Goal: Task Accomplishment & Management: Use online tool/utility

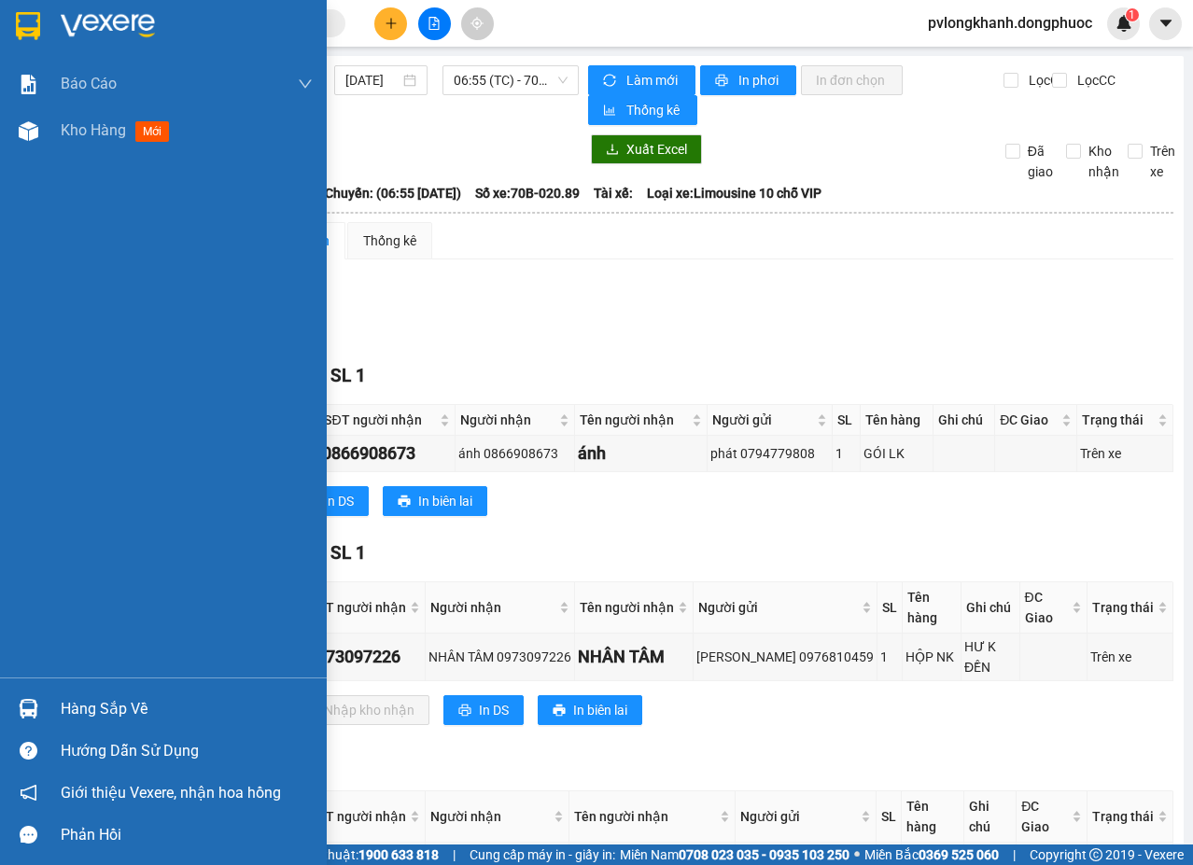
click at [108, 704] on div "Hàng sắp về" at bounding box center [187, 709] width 252 height 28
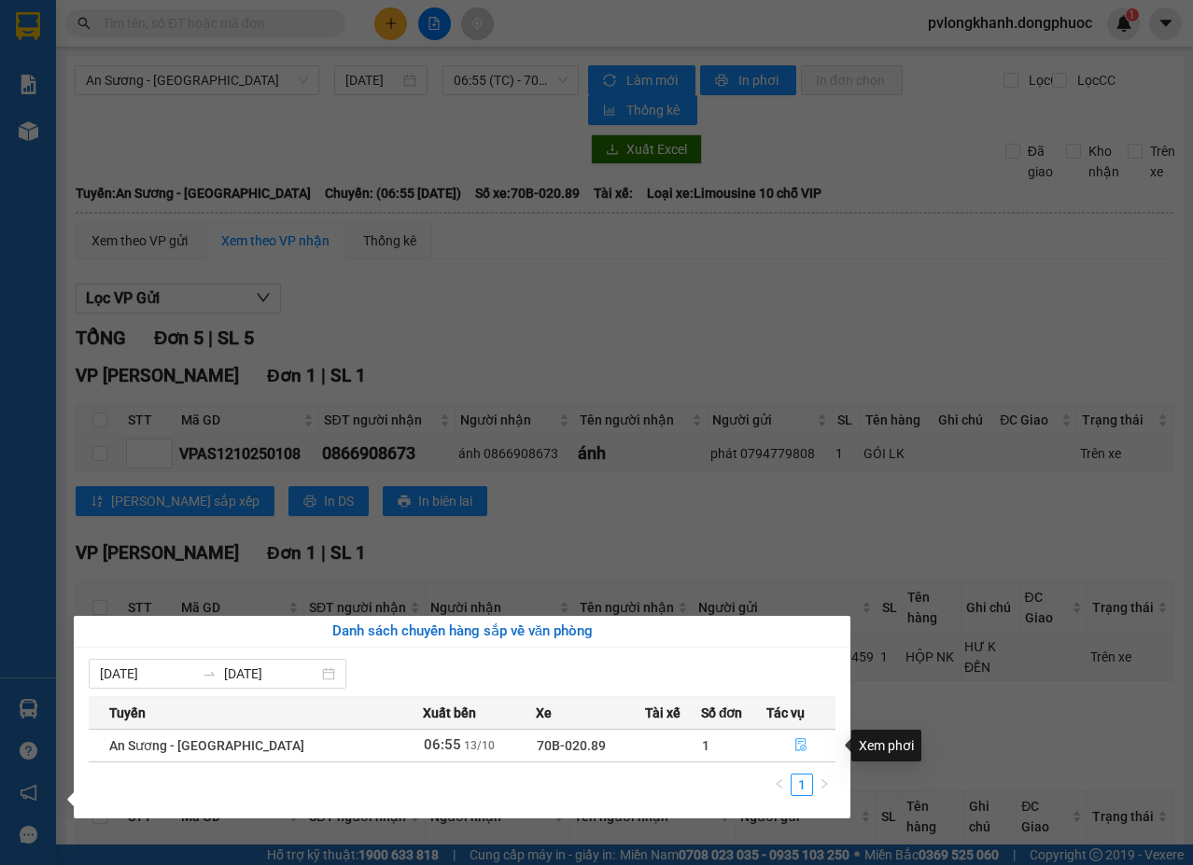
click at [795, 743] on icon "file-done" at bounding box center [800, 744] width 13 height 13
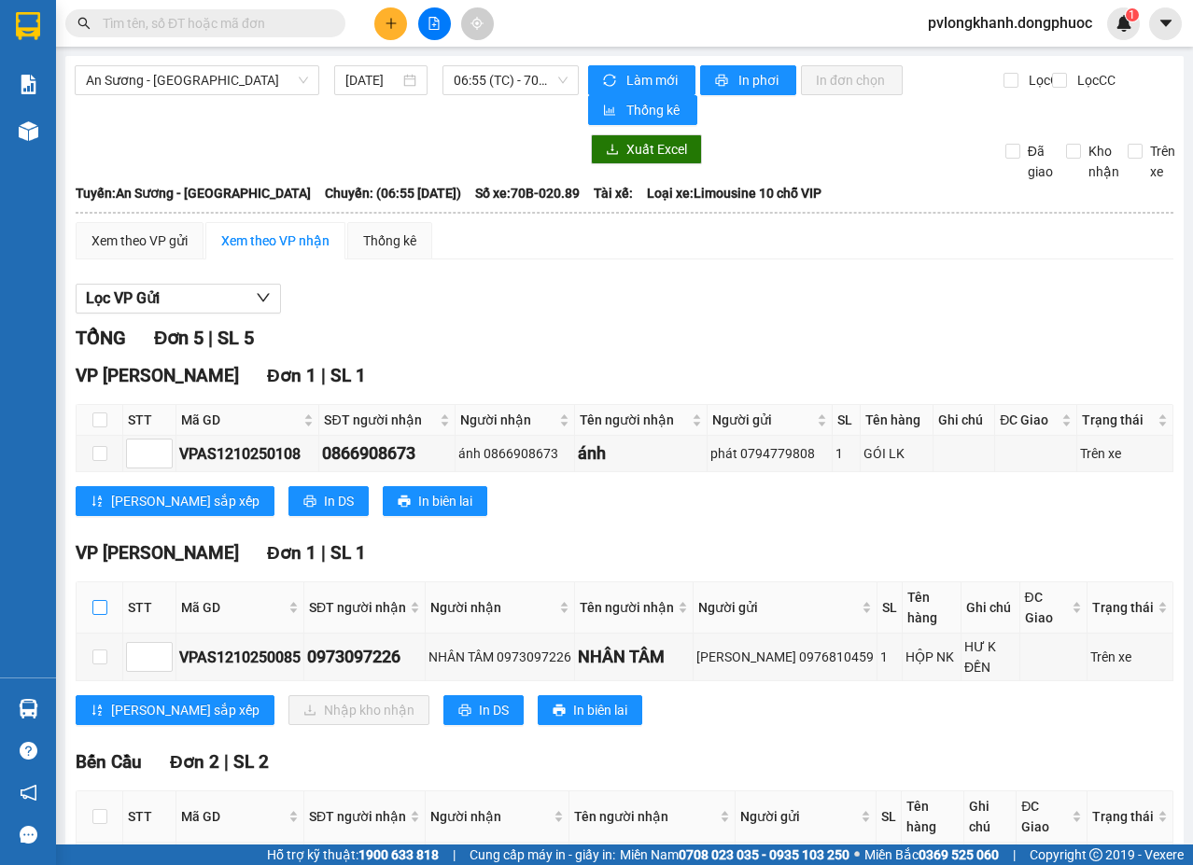
click at [95, 600] on input "checkbox" at bounding box center [99, 607] width 15 height 15
checkbox input "true"
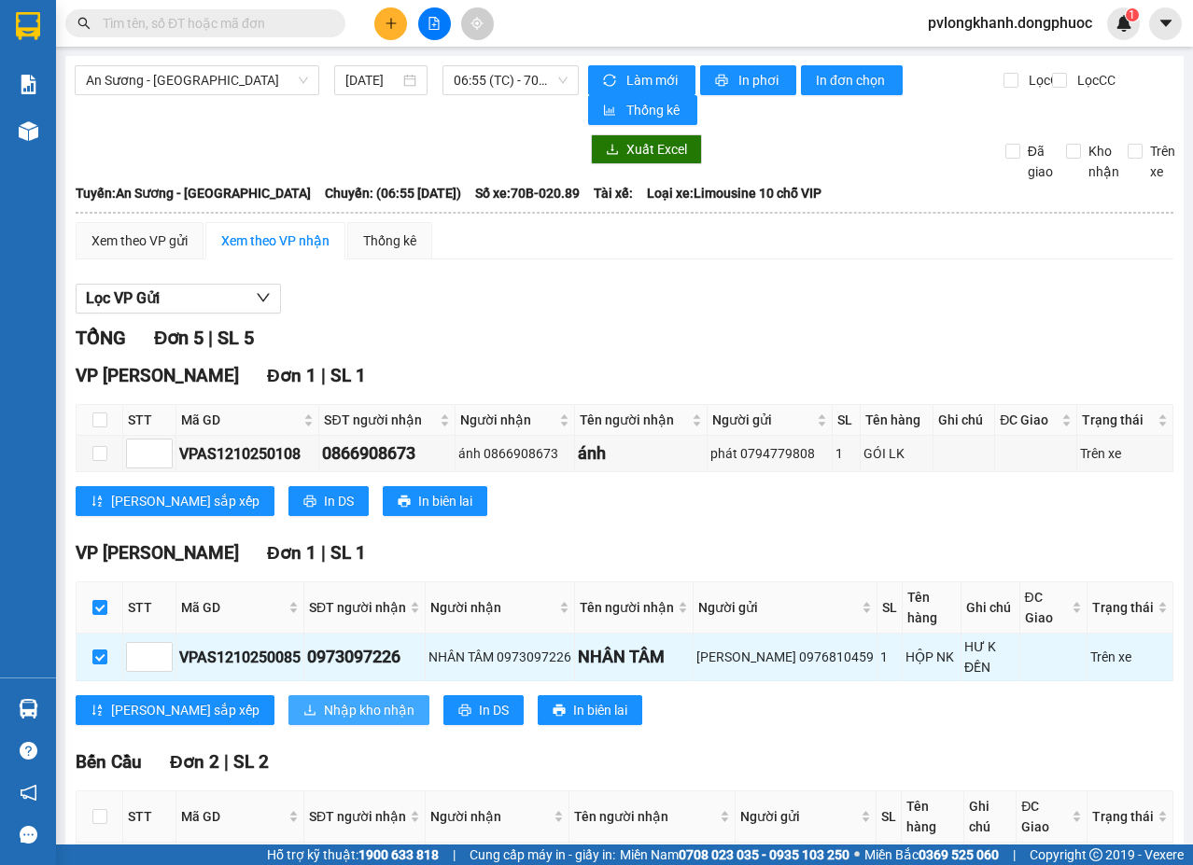
click at [324, 700] on span "Nhập kho nhận" at bounding box center [369, 710] width 91 height 21
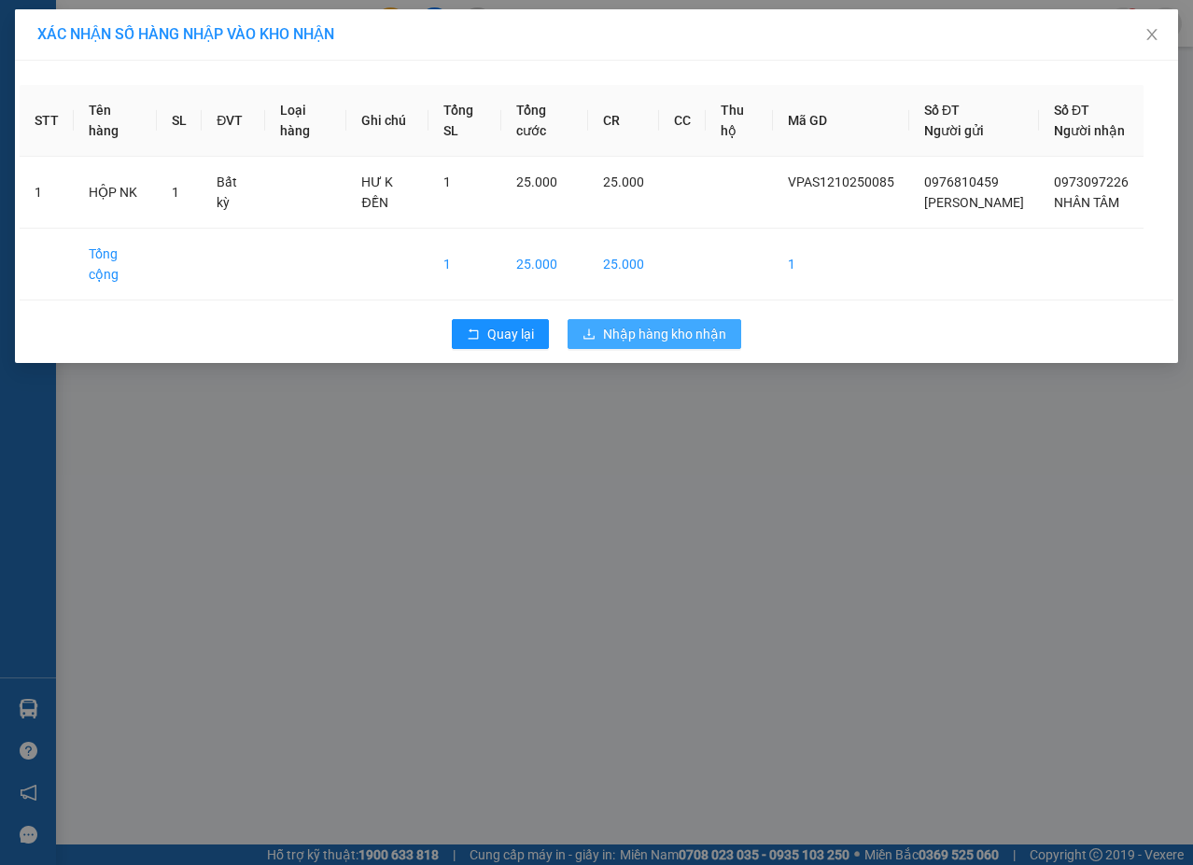
click at [666, 324] on span "Nhập hàng kho nhận" at bounding box center [664, 334] width 123 height 21
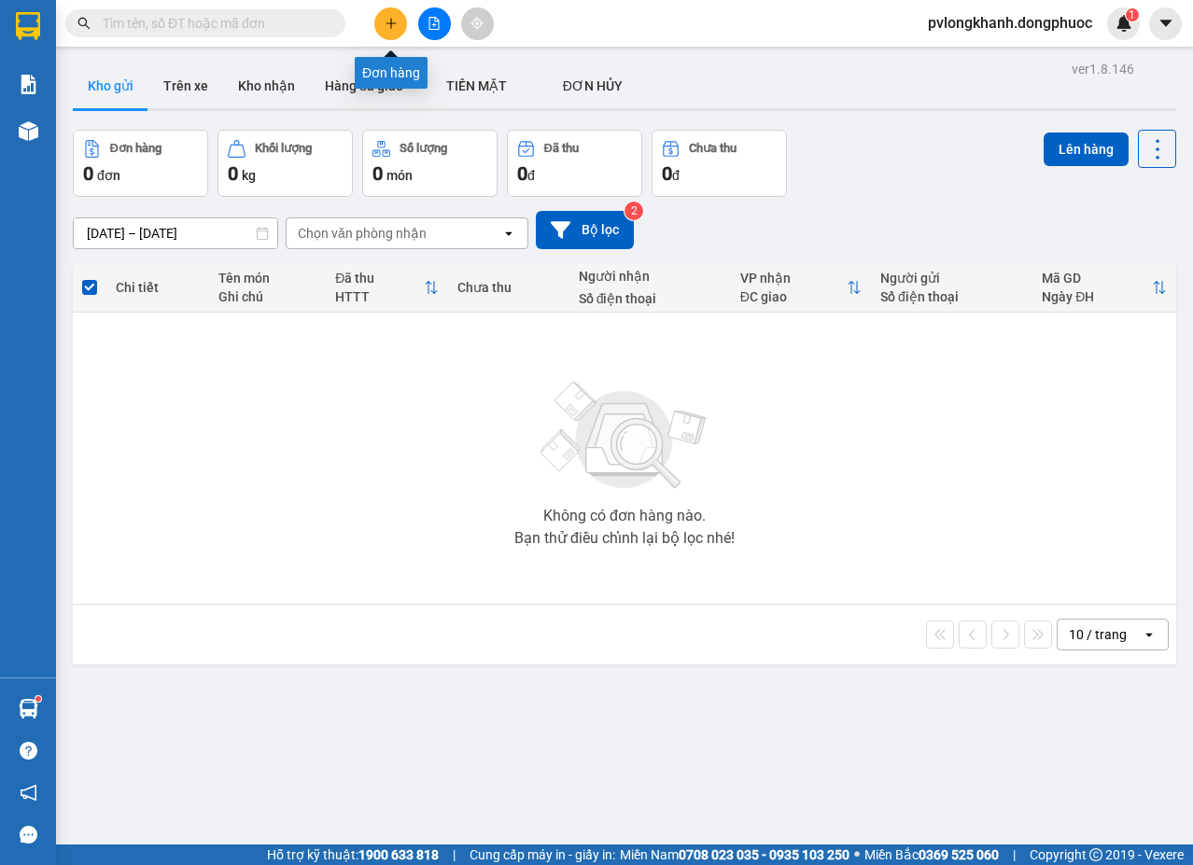
click at [394, 23] on icon "plus" at bounding box center [390, 22] width 10 height 1
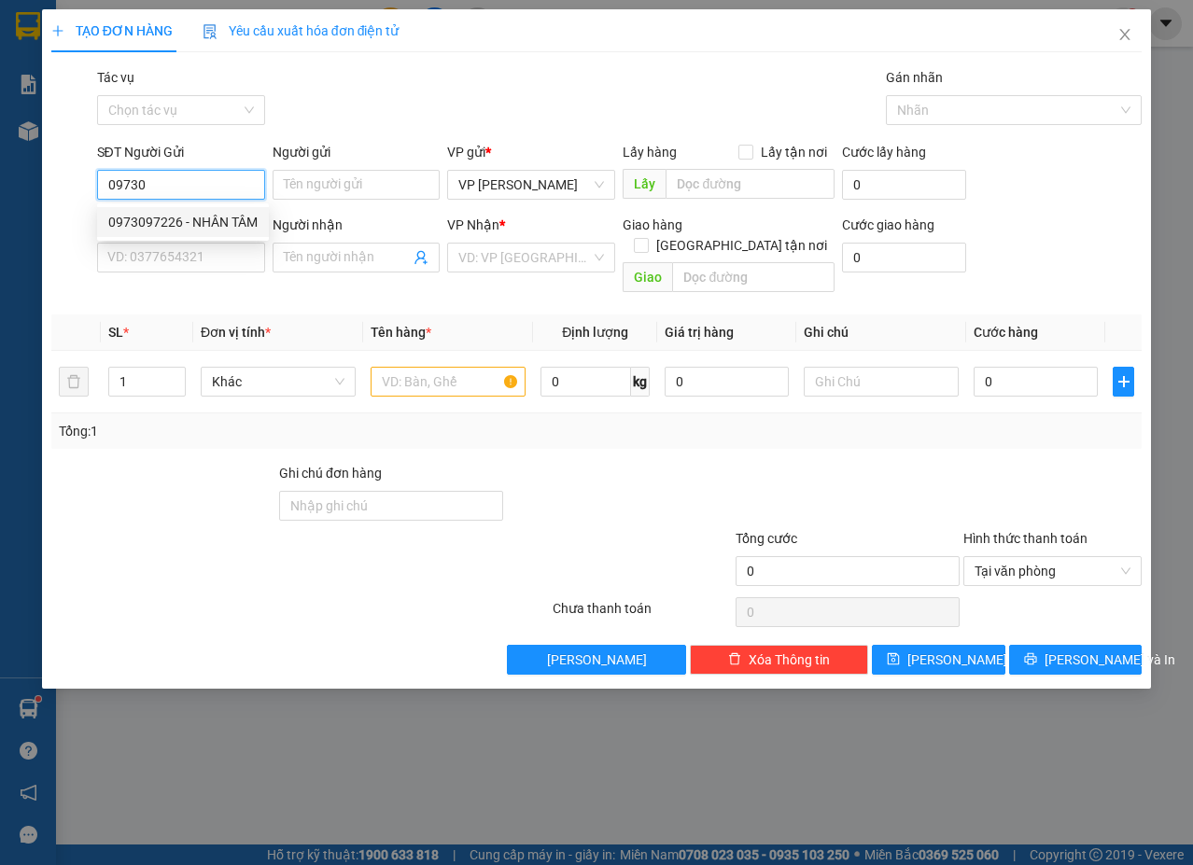
click at [209, 212] on div "0973097226 - NHÂN TÂM" at bounding box center [182, 222] width 149 height 21
type input "0973097226"
type input "NHÂN TÂM"
type input "0906438368"
type input "LB BAMBO CHI TOAN"
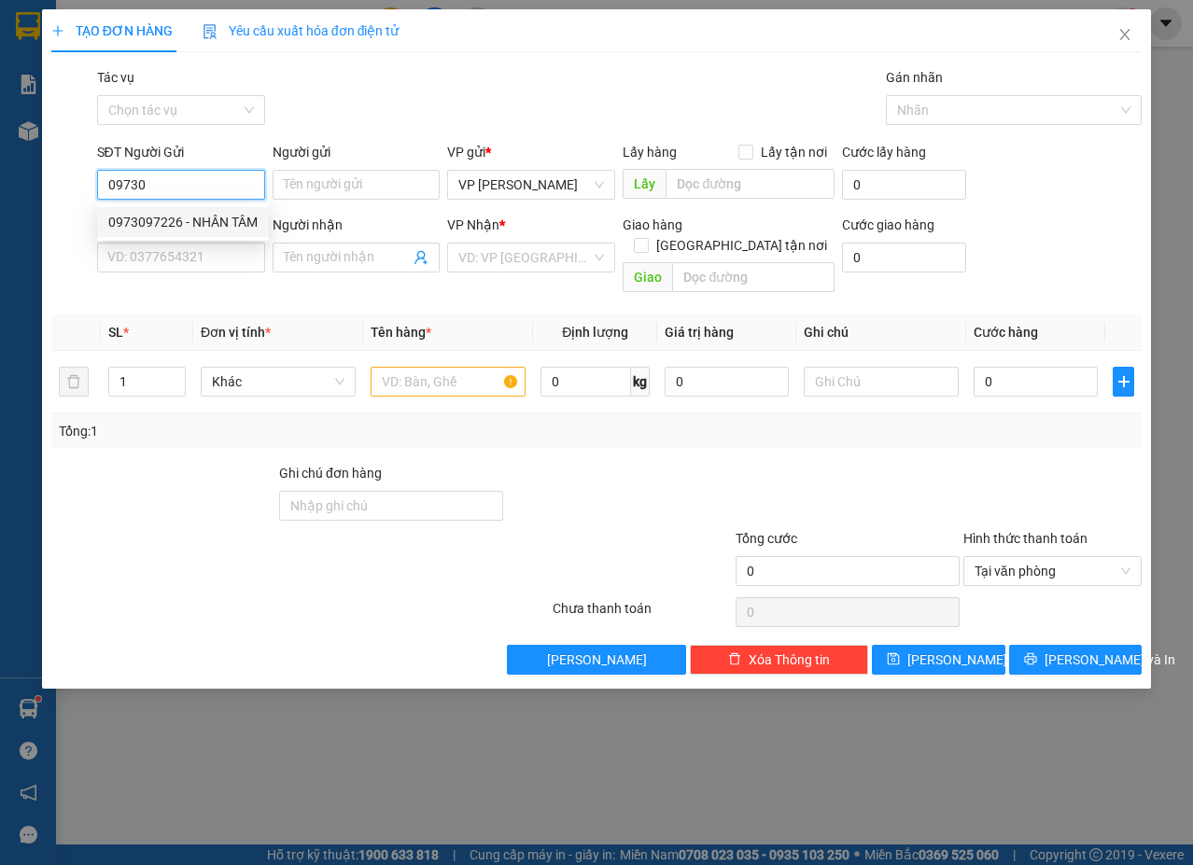
type input "Kdb"
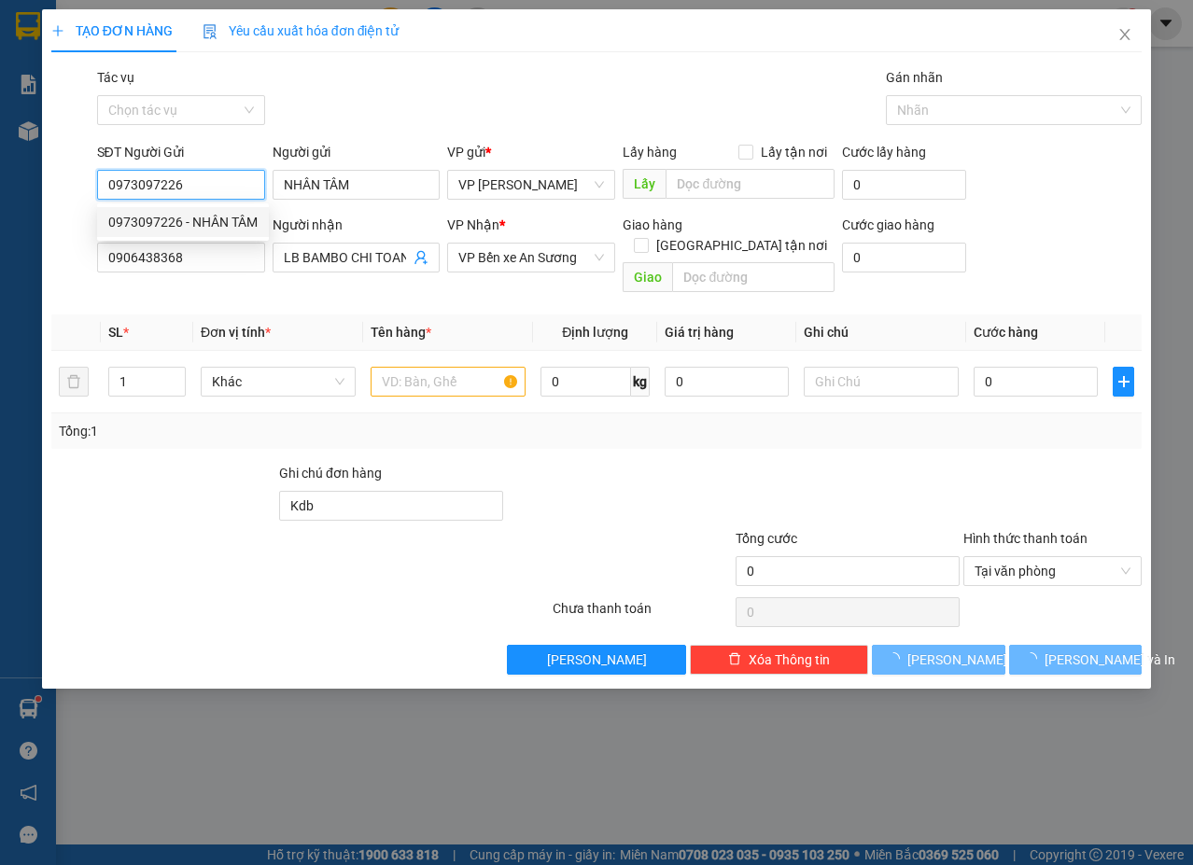
type input "25.000"
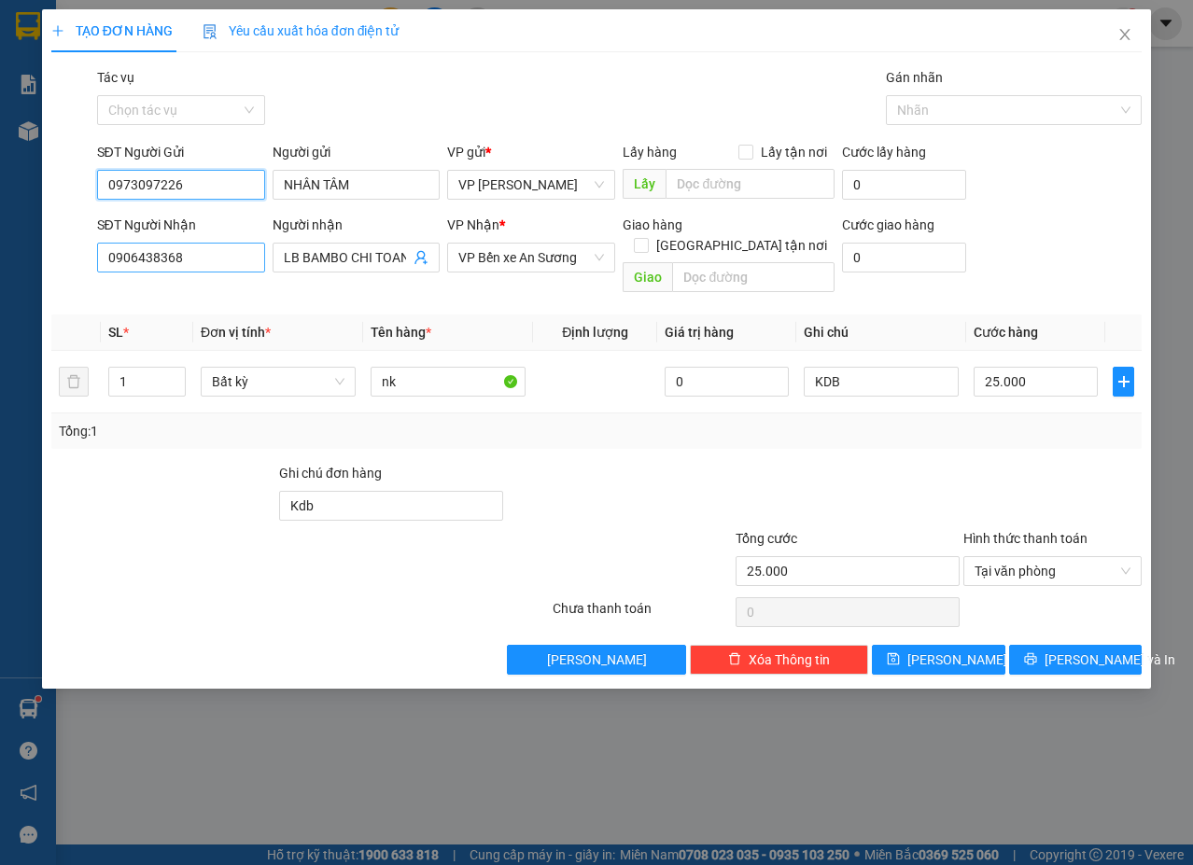
type input "0973097226"
click at [209, 250] on input "0906438368" at bounding box center [181, 258] width 168 height 30
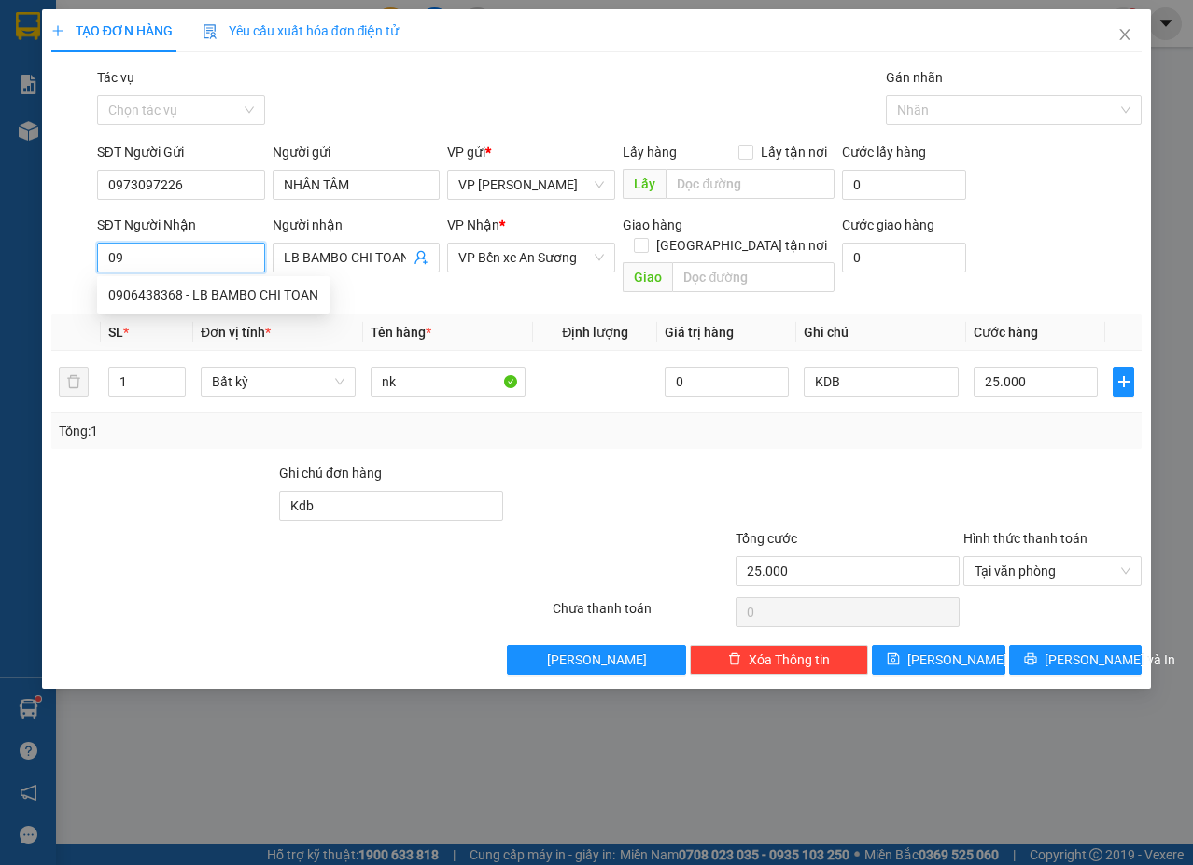
type input "0"
click at [239, 321] on div "0976810459 - [PERSON_NAME]" at bounding box center [213, 325] width 210 height 21
type input "0976810459"
type input "[PERSON_NAME]"
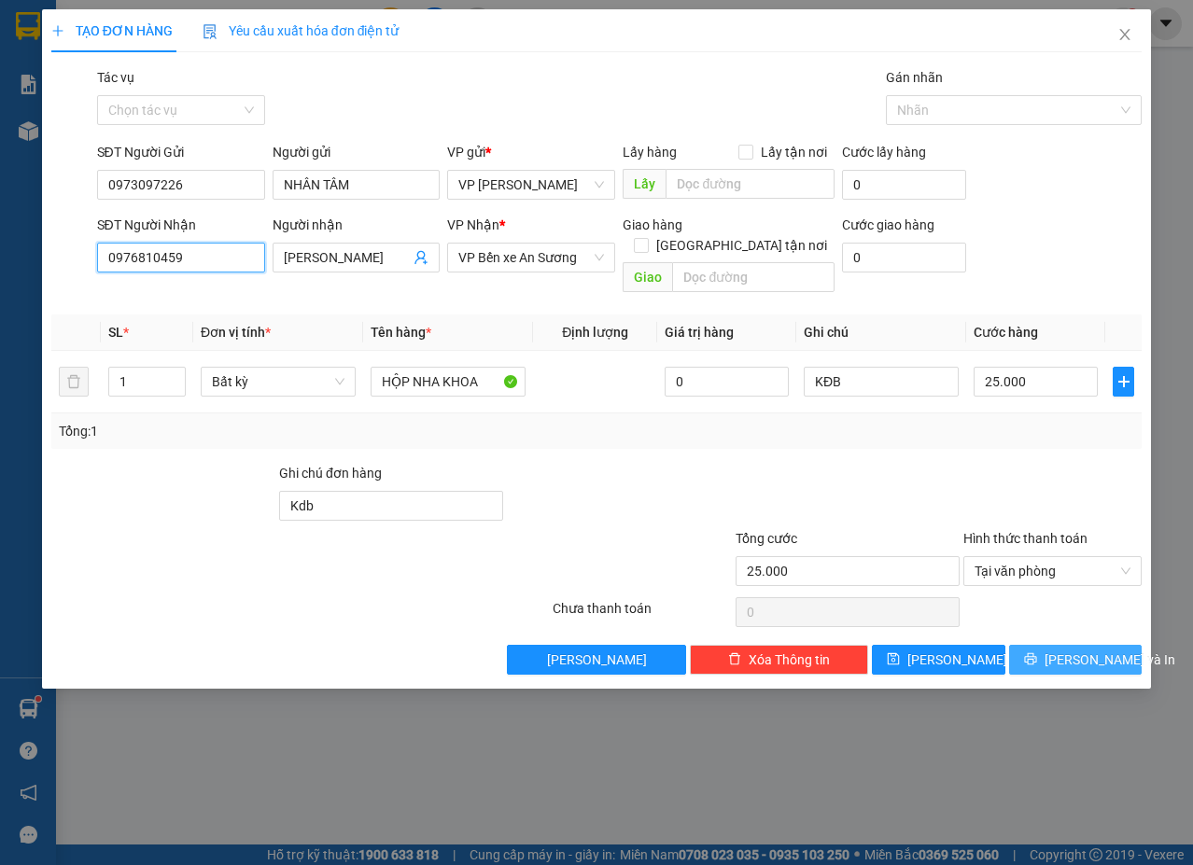
type input "0976810459"
drag, startPoint x: 1110, startPoint y: 647, endPoint x: 1095, endPoint y: 650, distance: 15.2
click at [1109, 650] on span "[PERSON_NAME] và In" at bounding box center [1109, 660] width 131 height 21
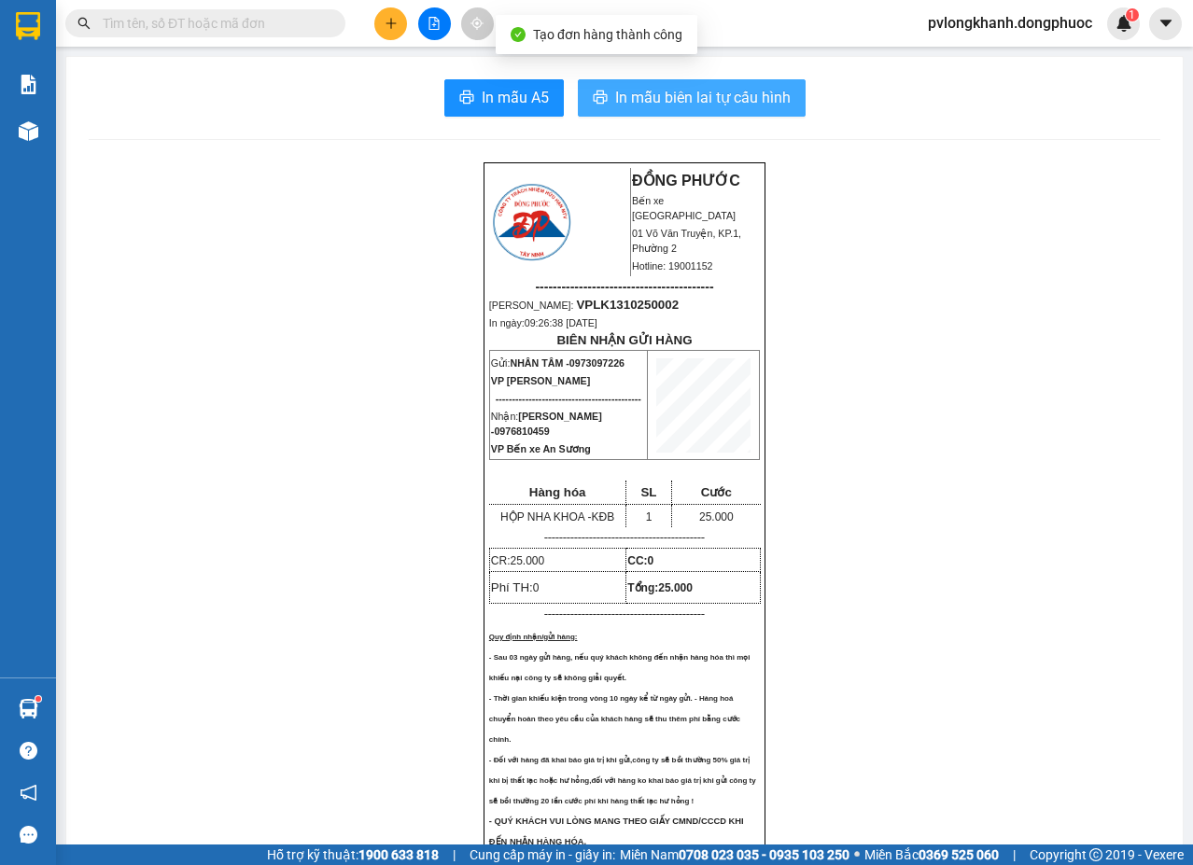
click at [652, 94] on span "In mẫu biên lai tự cấu hình" at bounding box center [702, 97] width 175 height 23
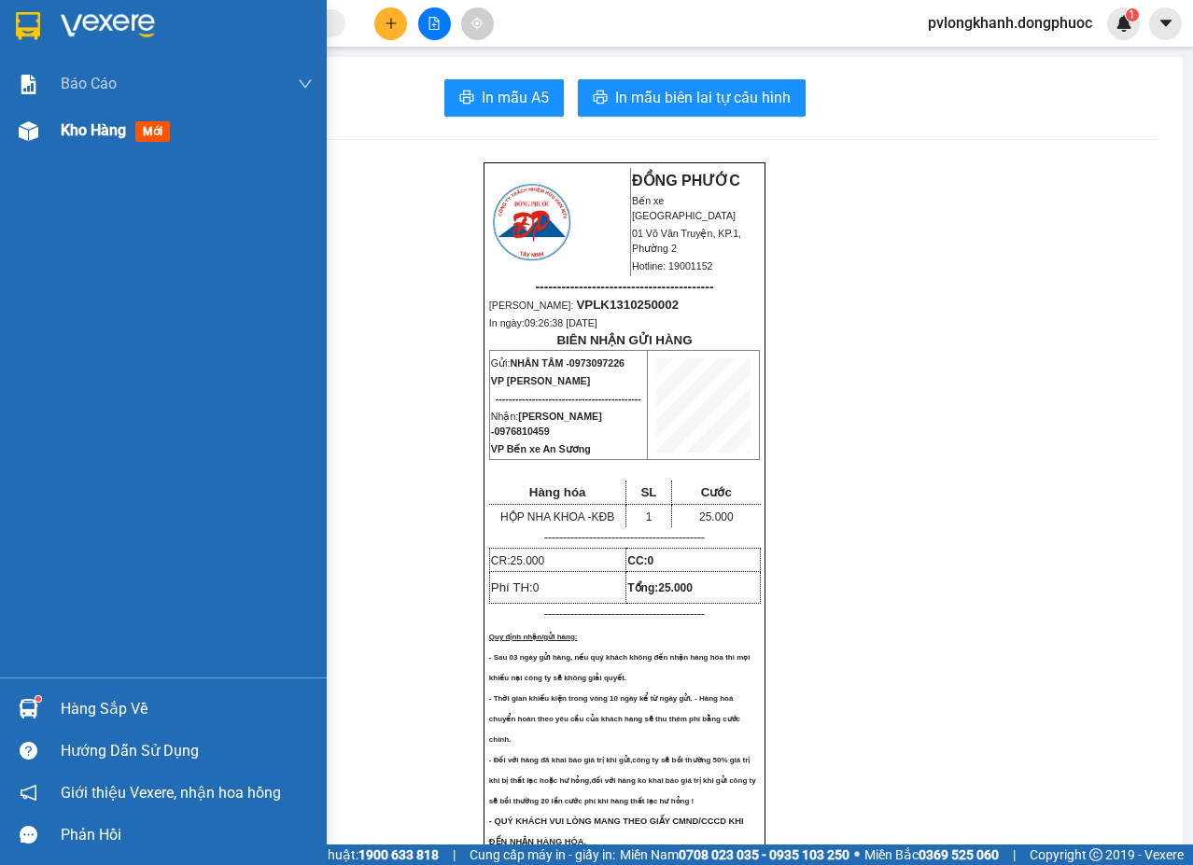
click at [91, 124] on span "Kho hàng" at bounding box center [93, 130] width 65 height 18
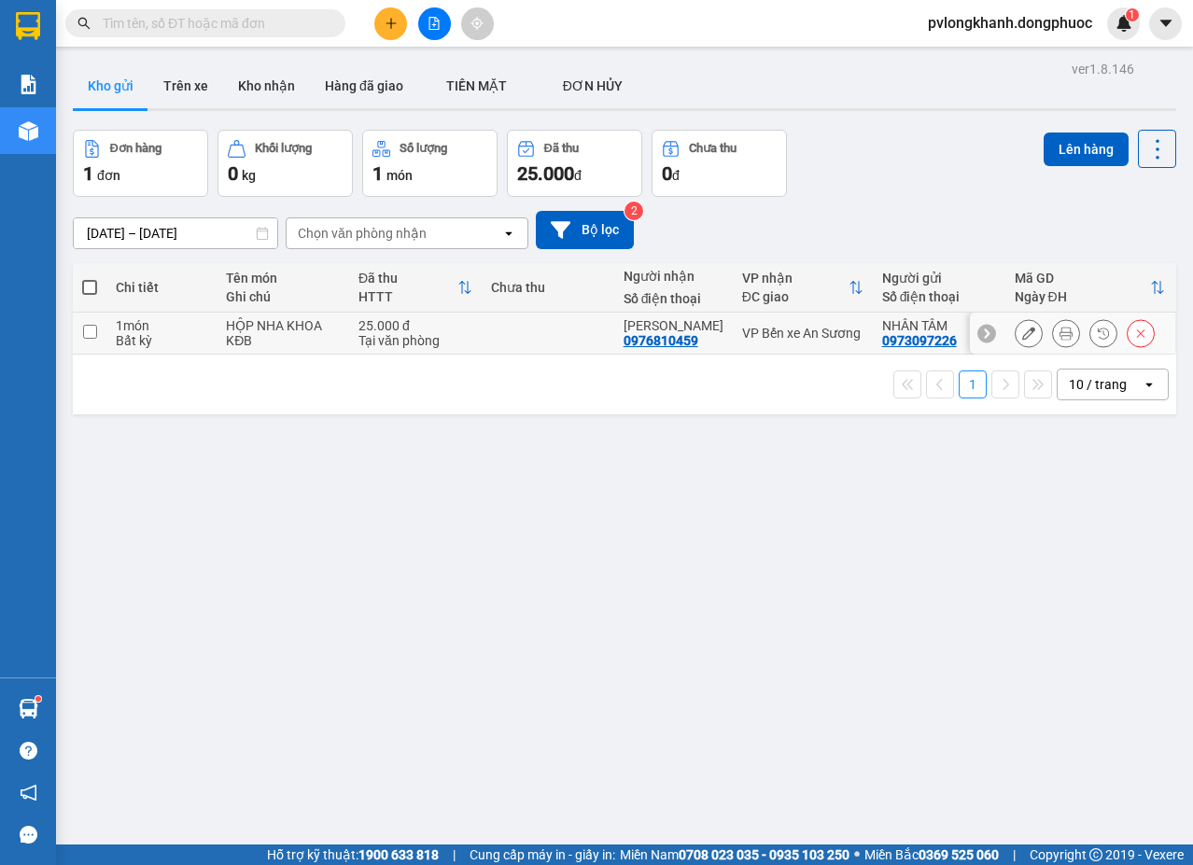
click at [292, 332] on div "HỘP NHA KHOA" at bounding box center [283, 325] width 114 height 15
checkbox input "true"
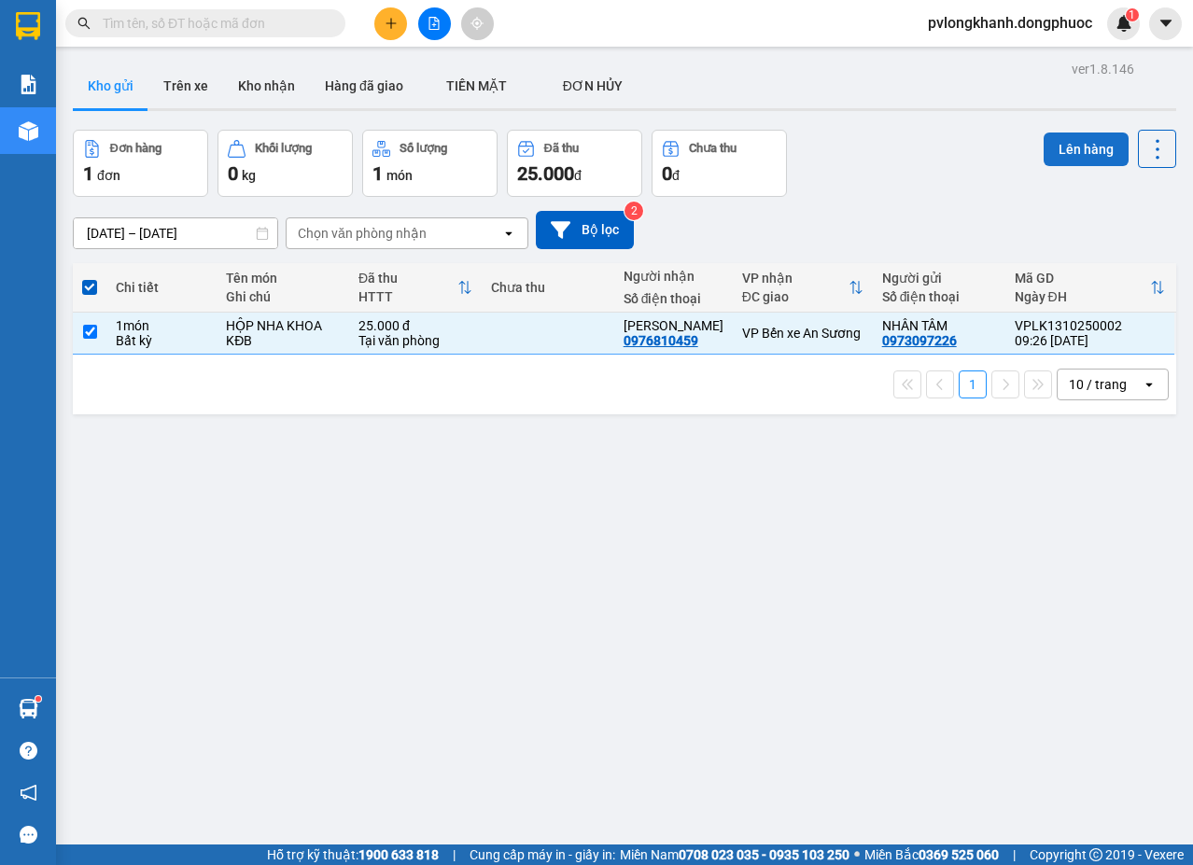
click at [1061, 145] on button "Lên hàng" at bounding box center [1086, 150] width 85 height 34
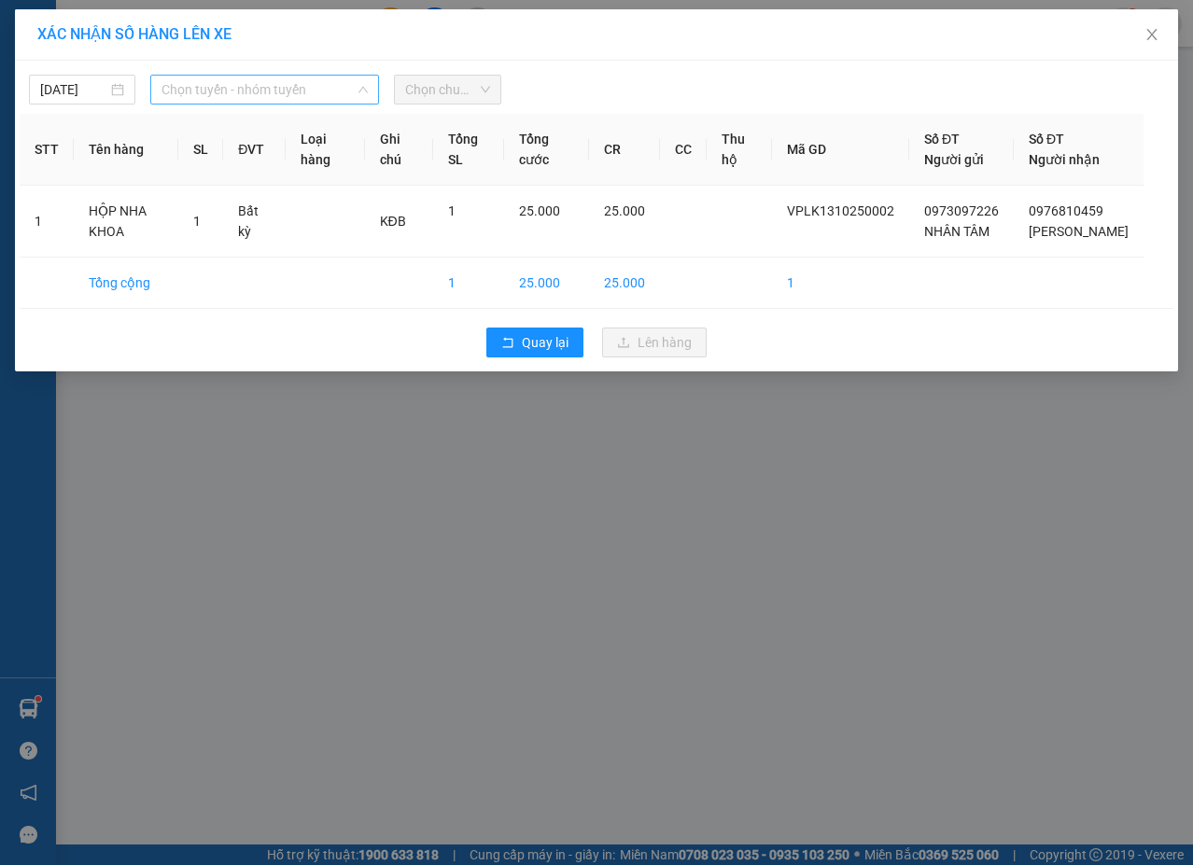
click at [255, 92] on span "Chọn tuyến - nhóm tuyến" at bounding box center [264, 90] width 206 height 28
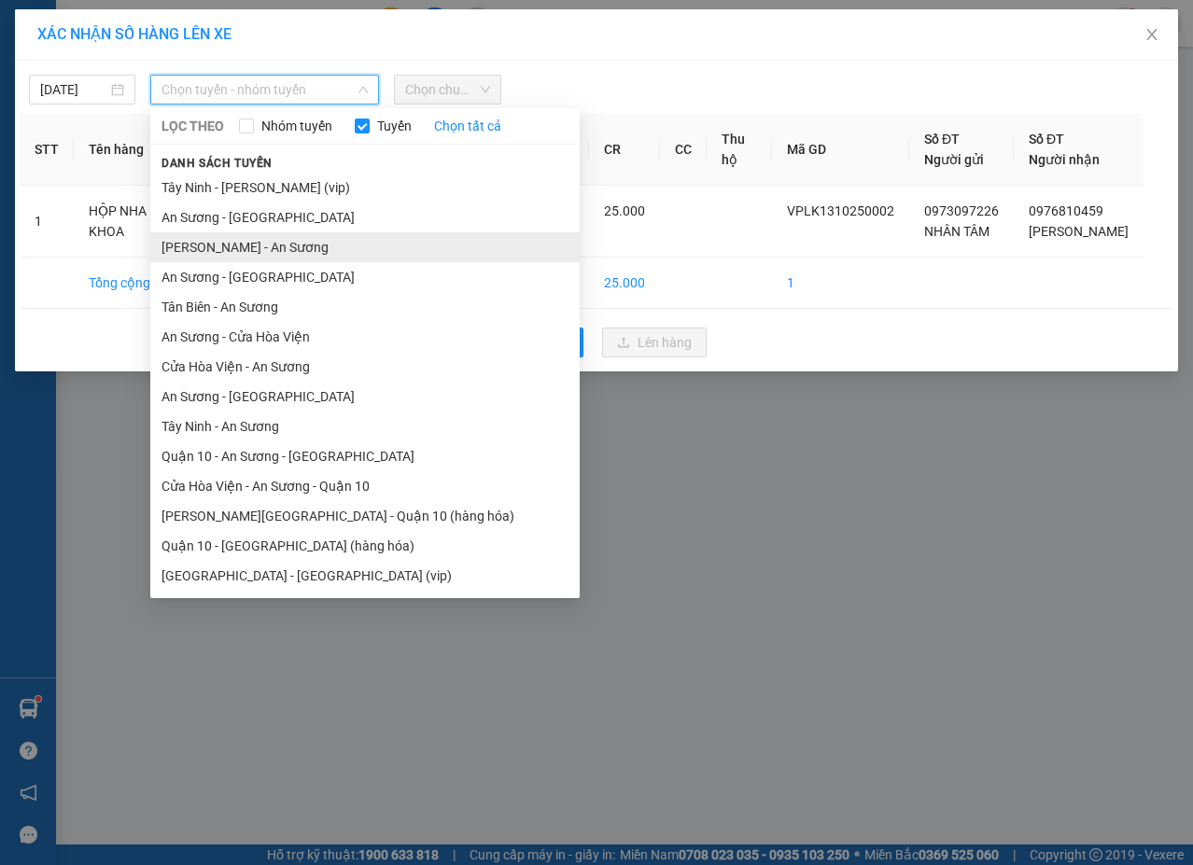
click at [286, 240] on li "[PERSON_NAME] - An Sương" at bounding box center [364, 247] width 429 height 30
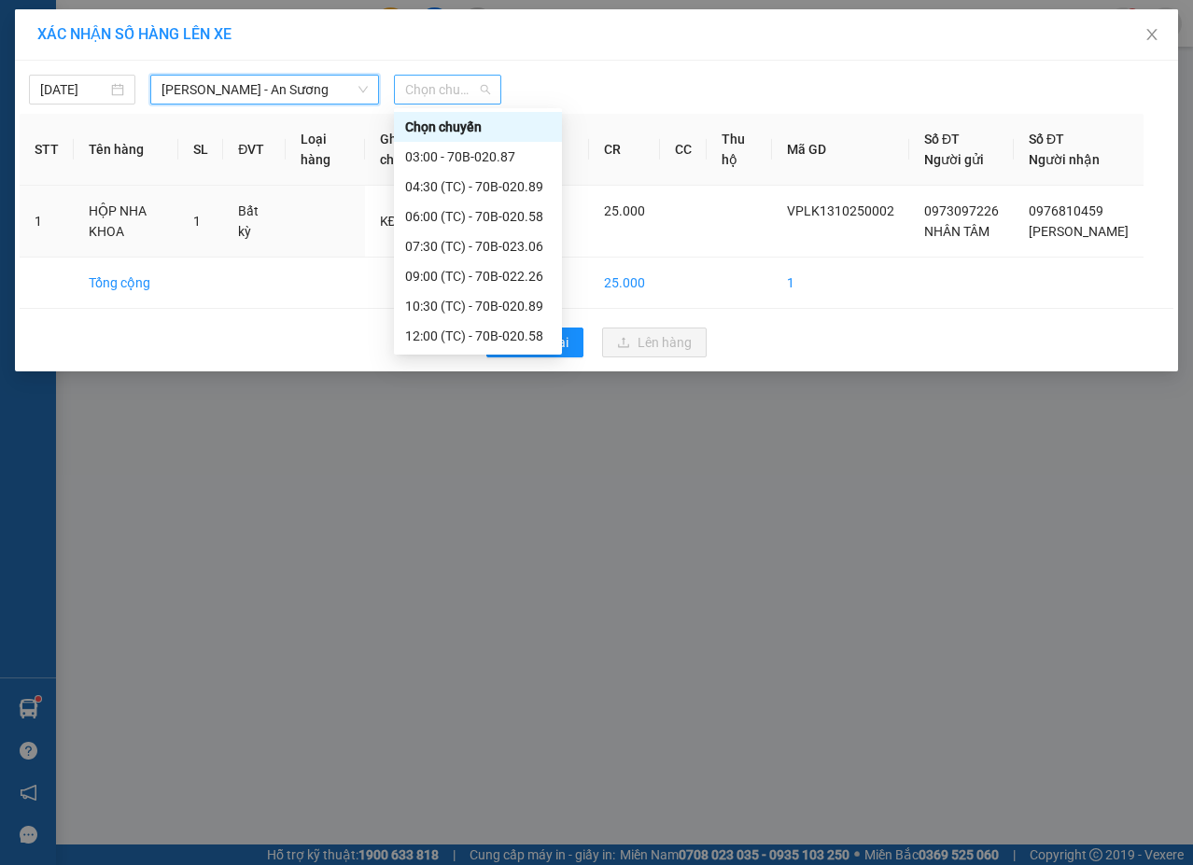
click at [462, 84] on span "Chọn chuyến" at bounding box center [447, 90] width 84 height 28
click at [461, 273] on div "09:00 (TC) - 70B-022.26" at bounding box center [478, 276] width 146 height 21
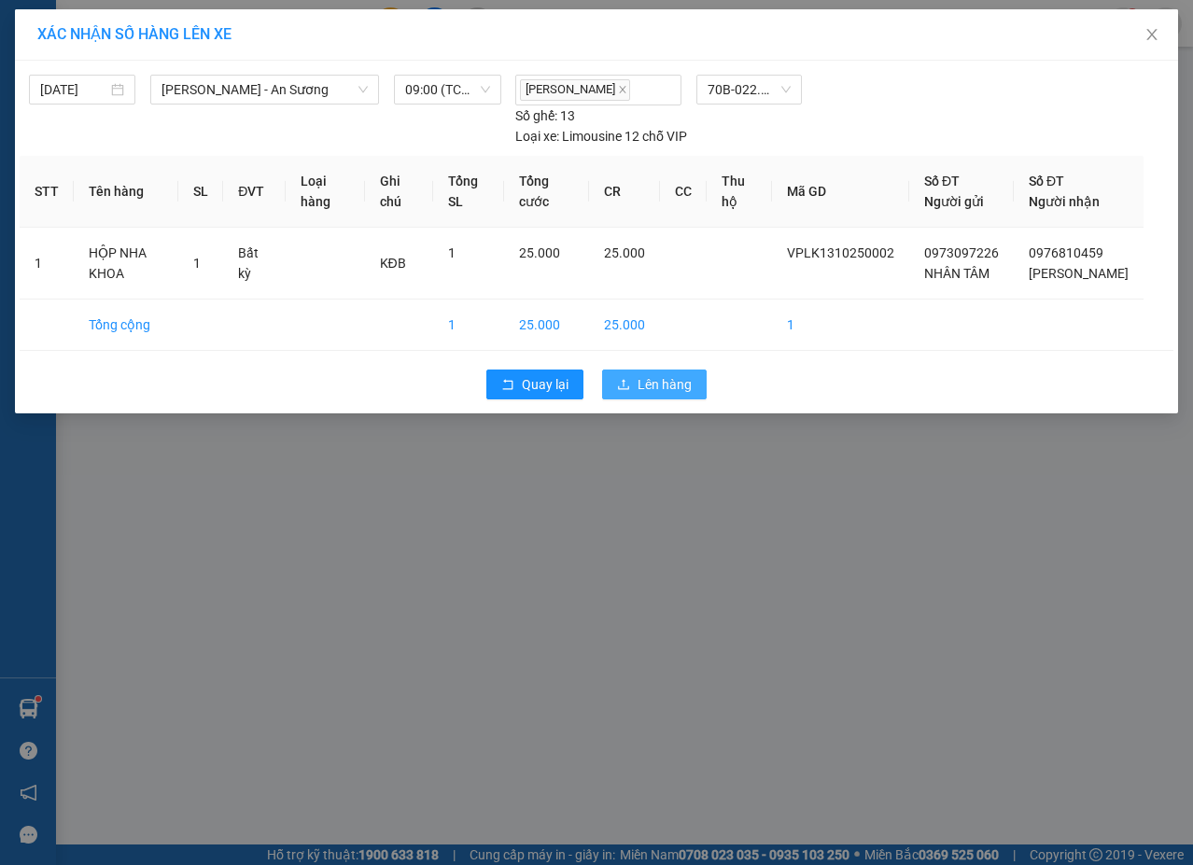
click at [628, 389] on icon "upload" at bounding box center [623, 384] width 11 height 10
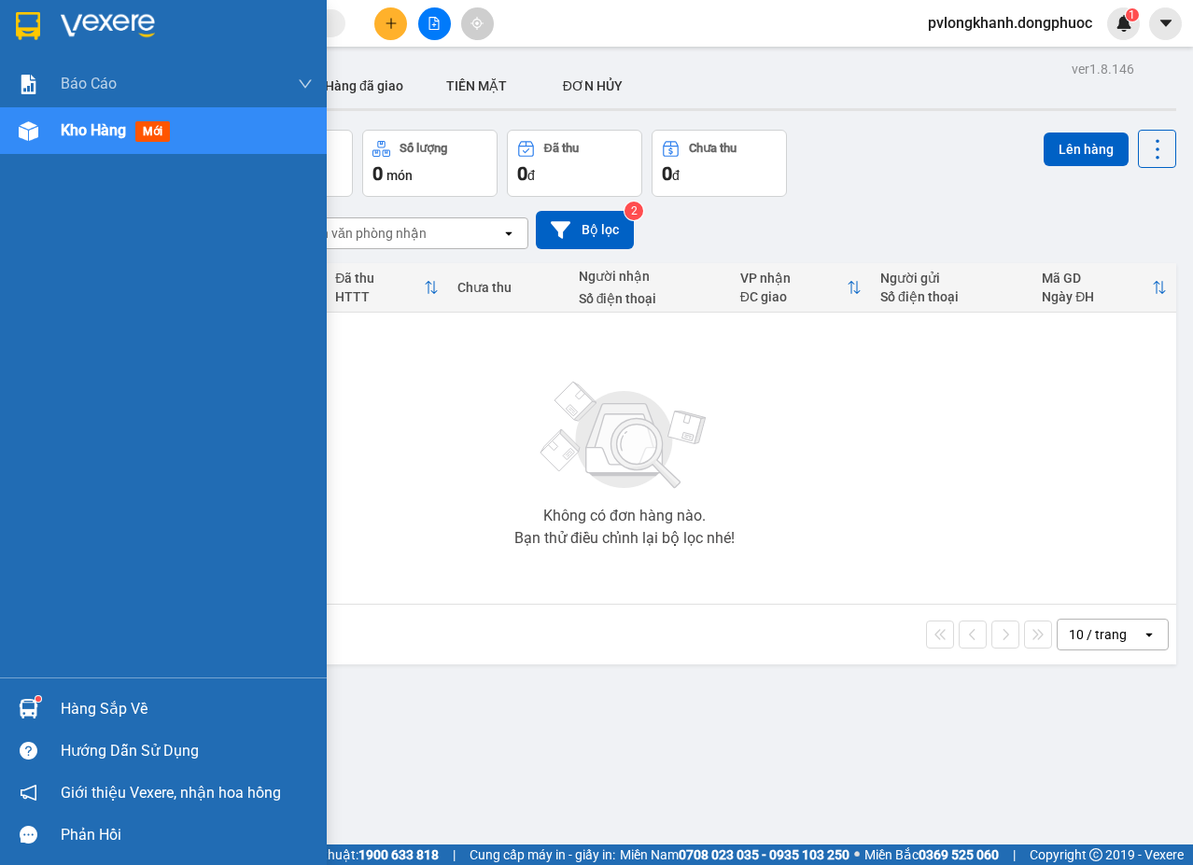
click at [78, 702] on div "Hàng sắp về" at bounding box center [187, 709] width 252 height 28
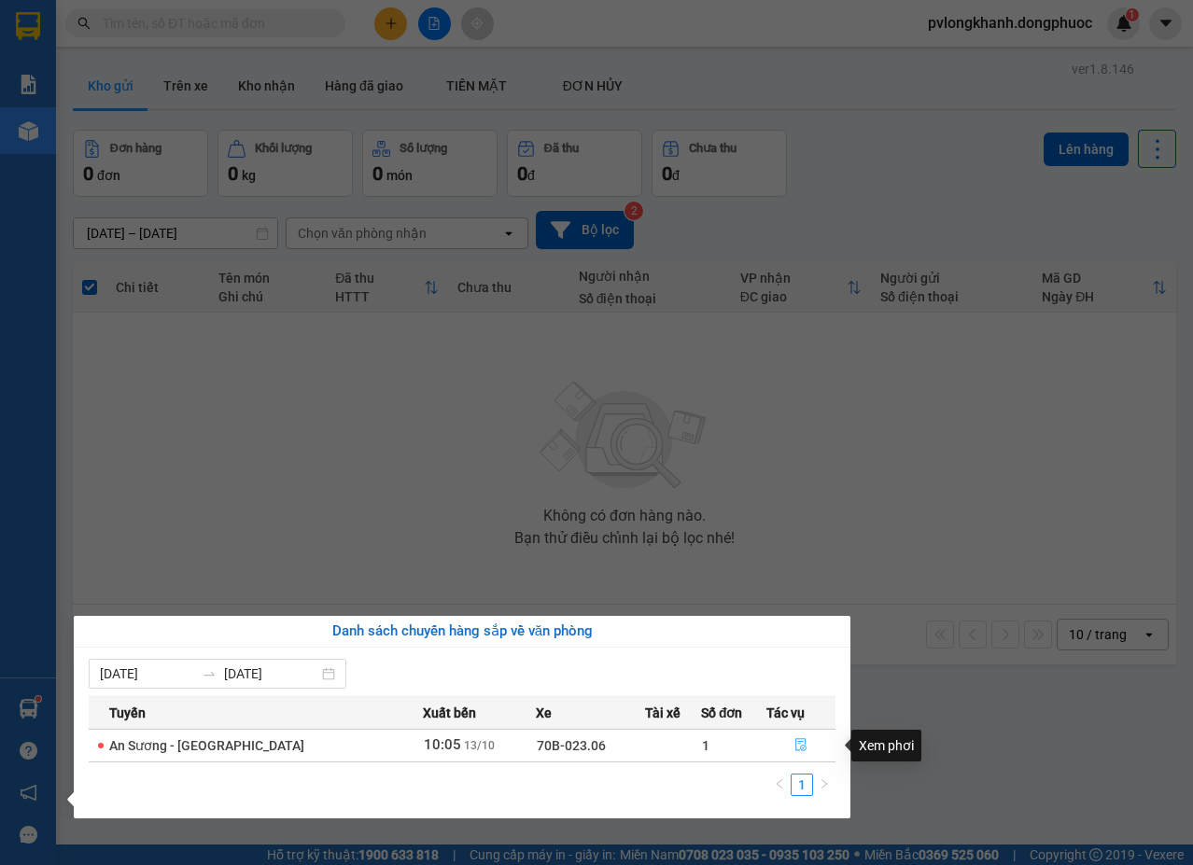
click at [803, 747] on icon "file-done" at bounding box center [800, 744] width 13 height 13
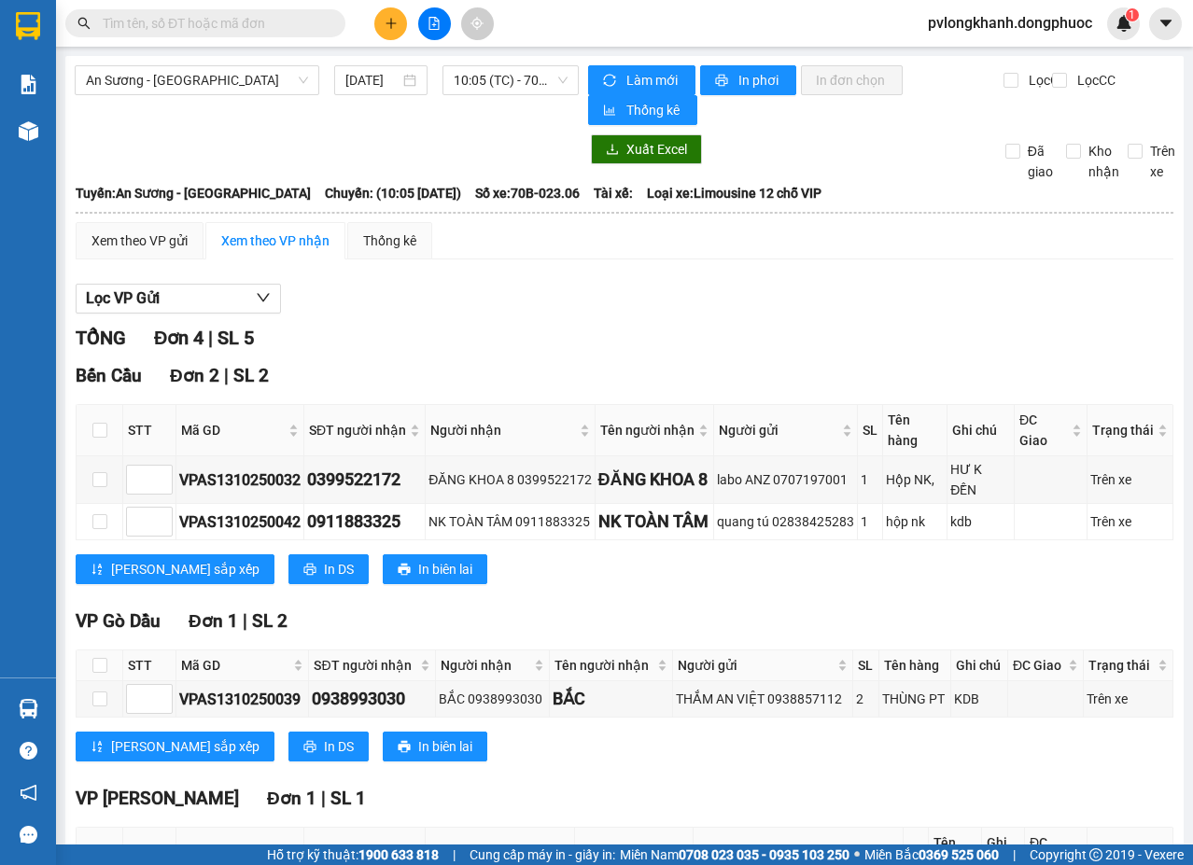
scroll to position [178, 0]
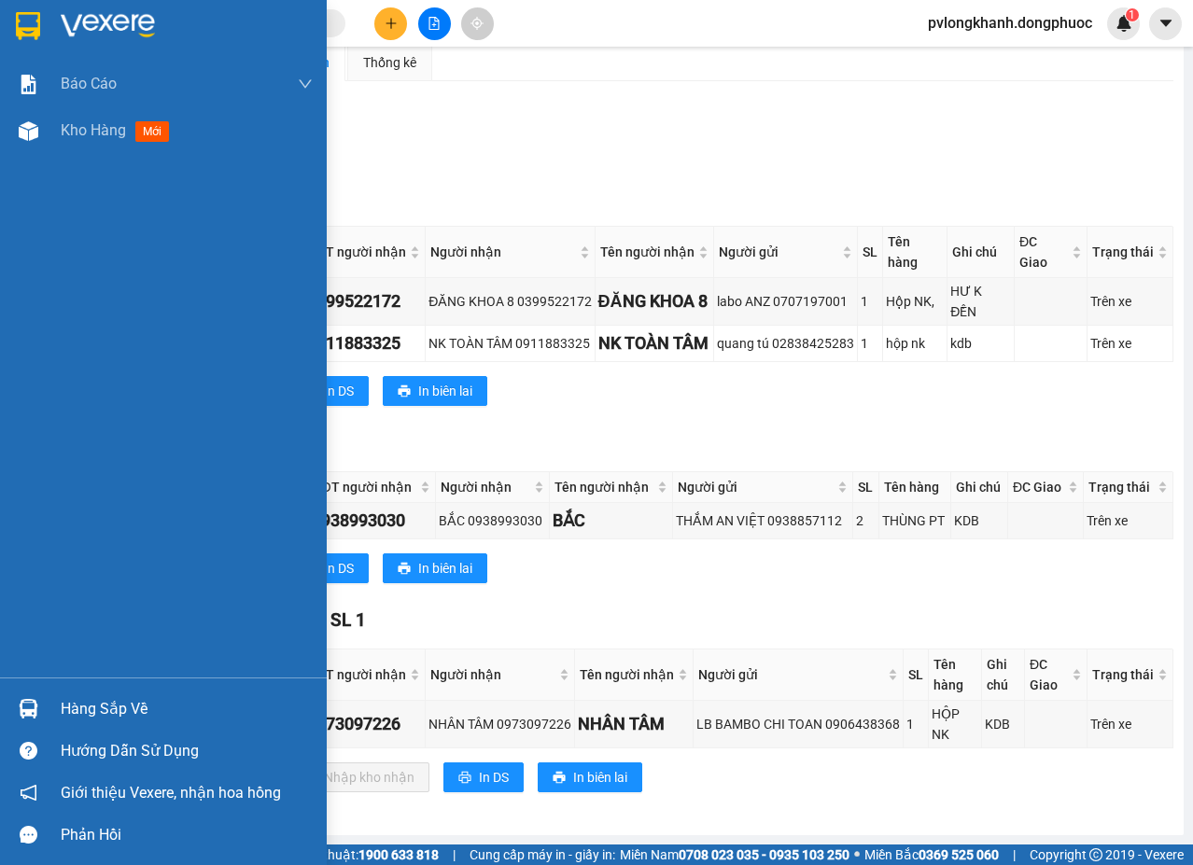
click at [121, 703] on div "Hàng sắp về" at bounding box center [187, 709] width 252 height 28
